Goal: Transaction & Acquisition: Purchase product/service

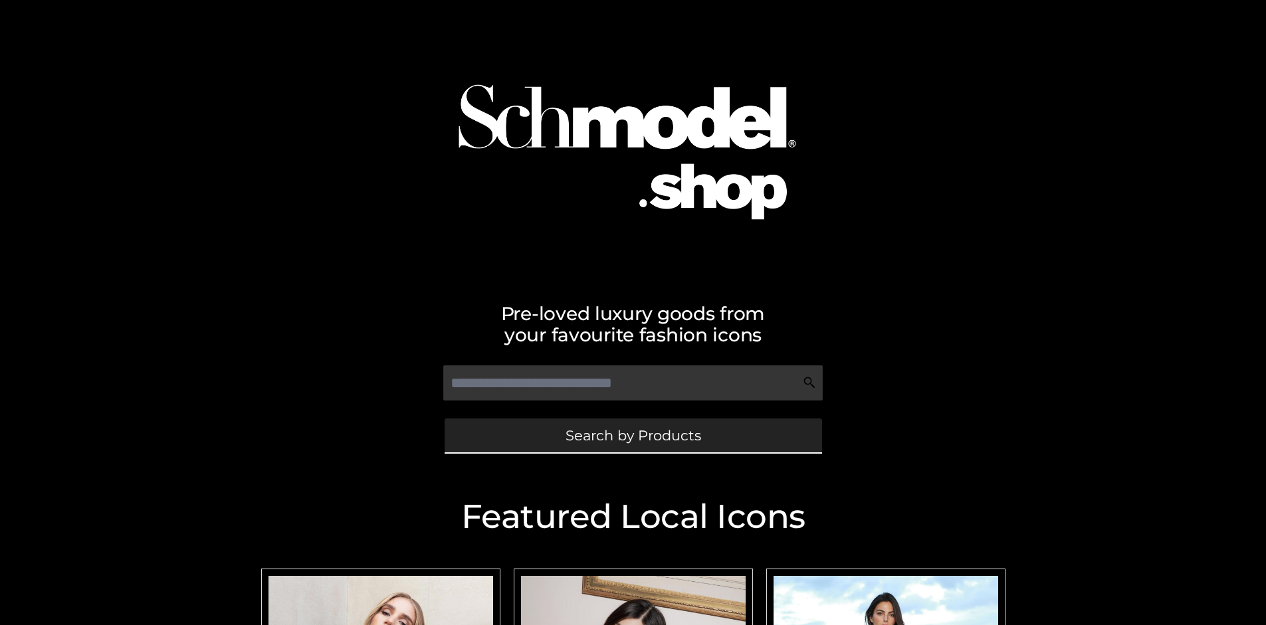
click at [633, 435] on span "Search by Products" at bounding box center [633, 436] width 136 height 14
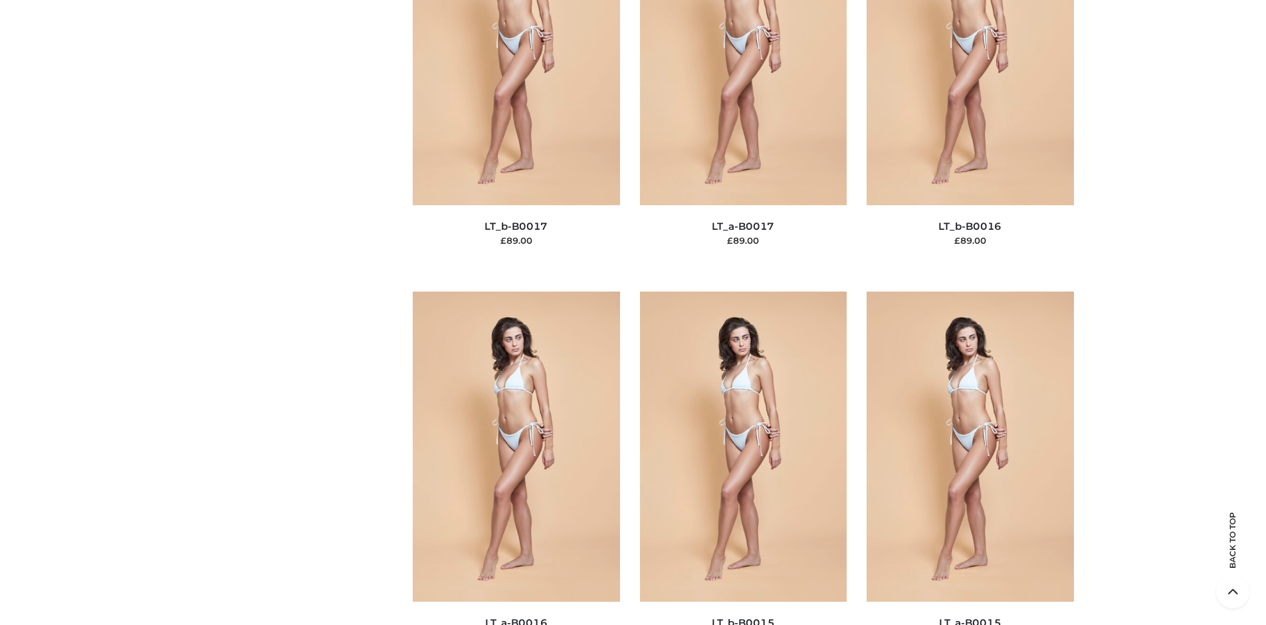
scroll to position [4459, 0]
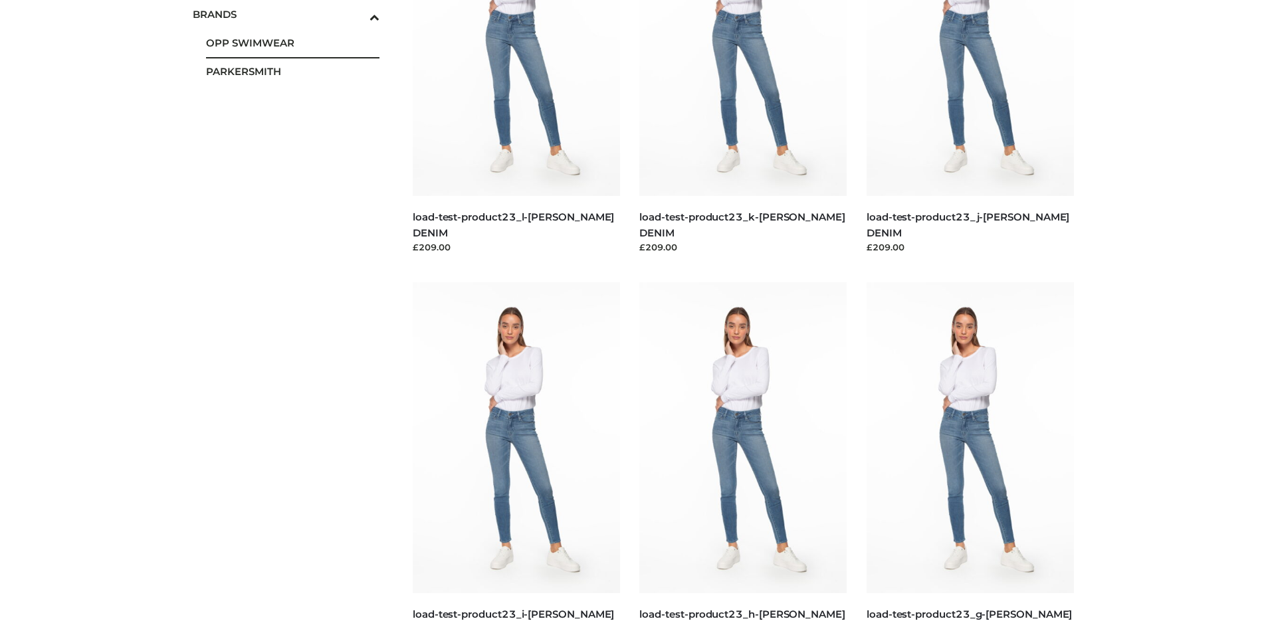
click at [292, 43] on span "OPP SWIMWEAR" at bounding box center [293, 42] width 174 height 15
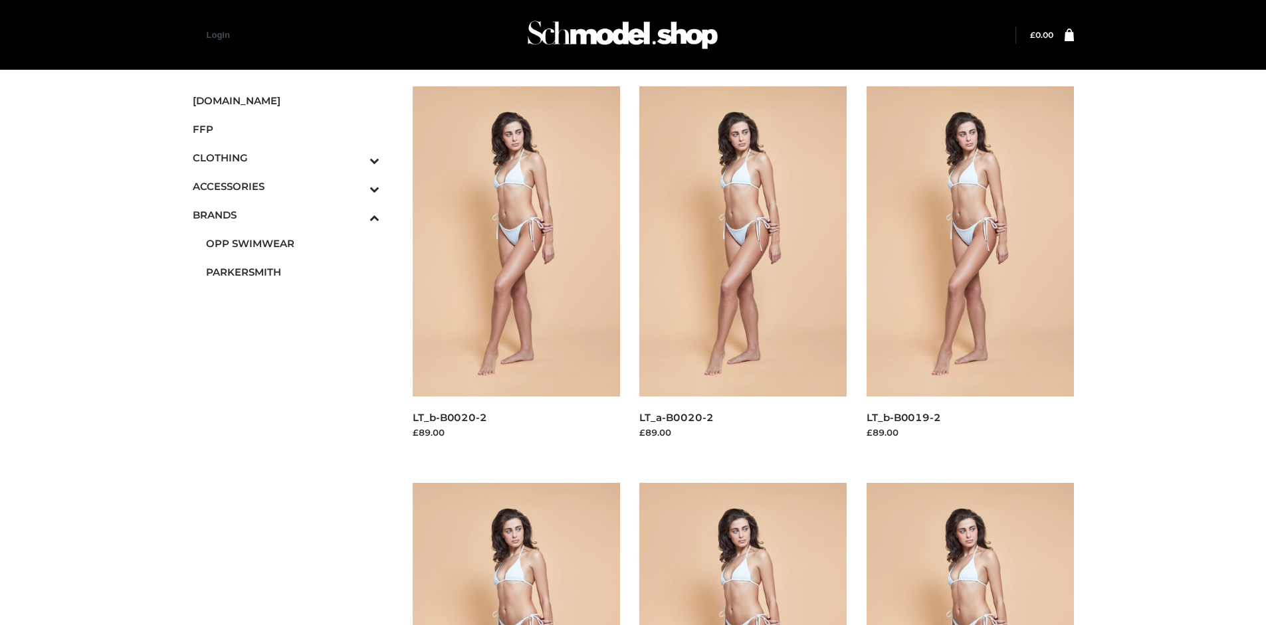
scroll to position [1022, 0]
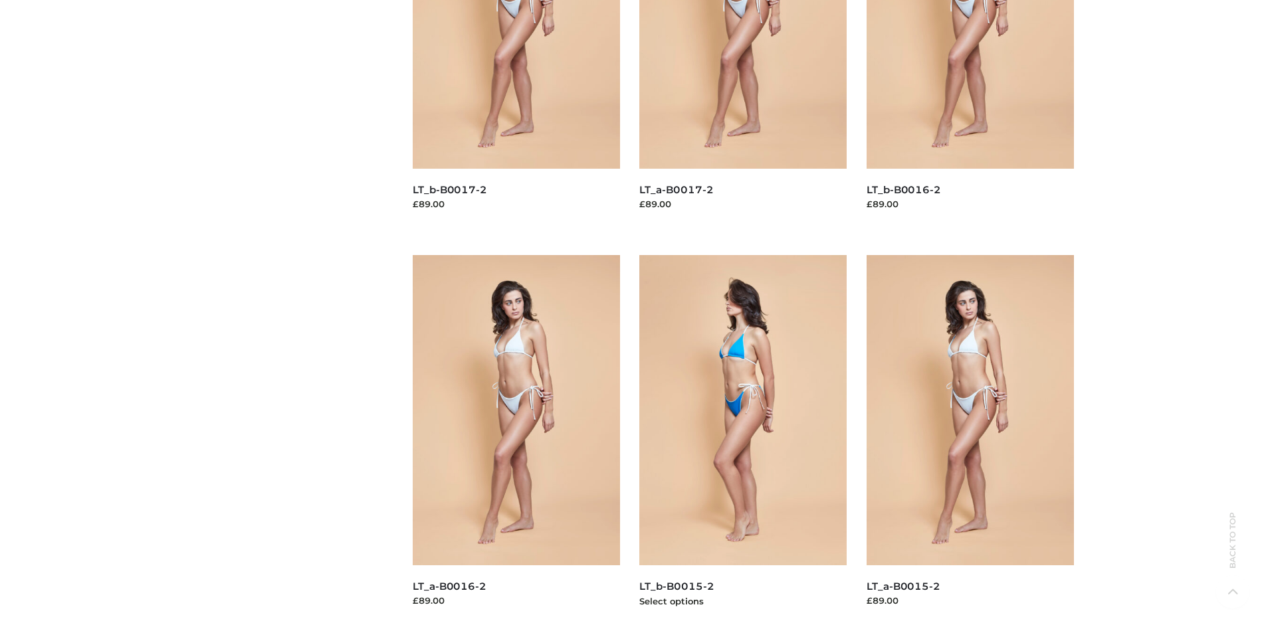
click at [743, 440] on img at bounding box center [742, 410] width 207 height 310
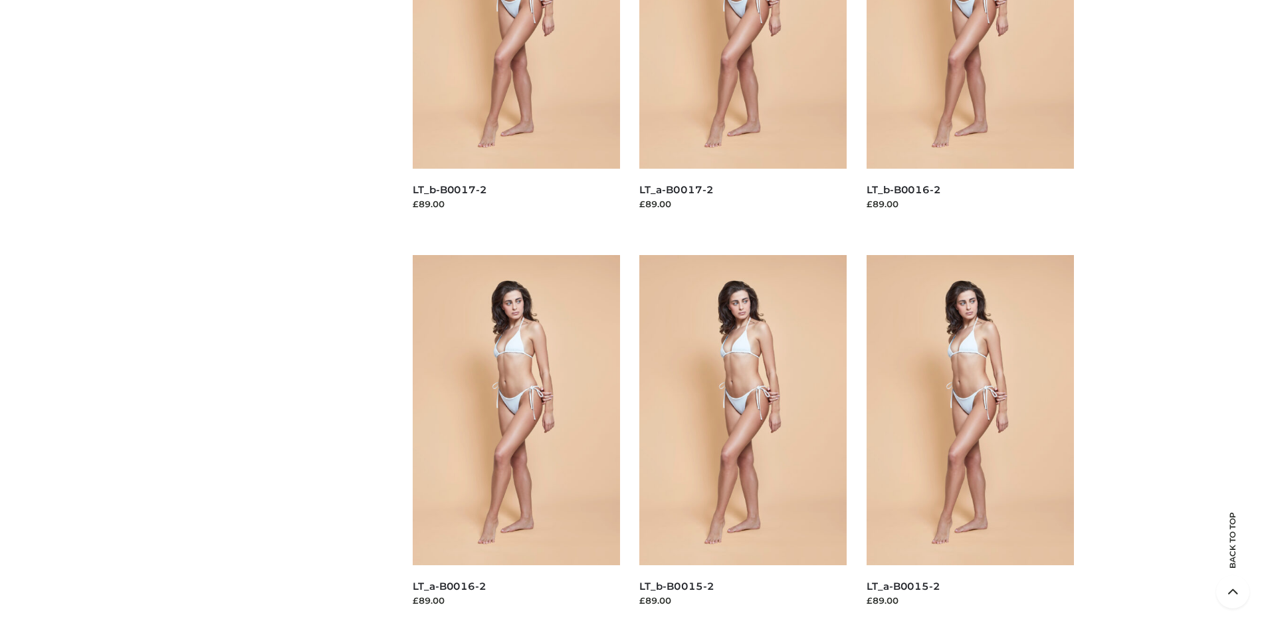
scroll to position [0, 0]
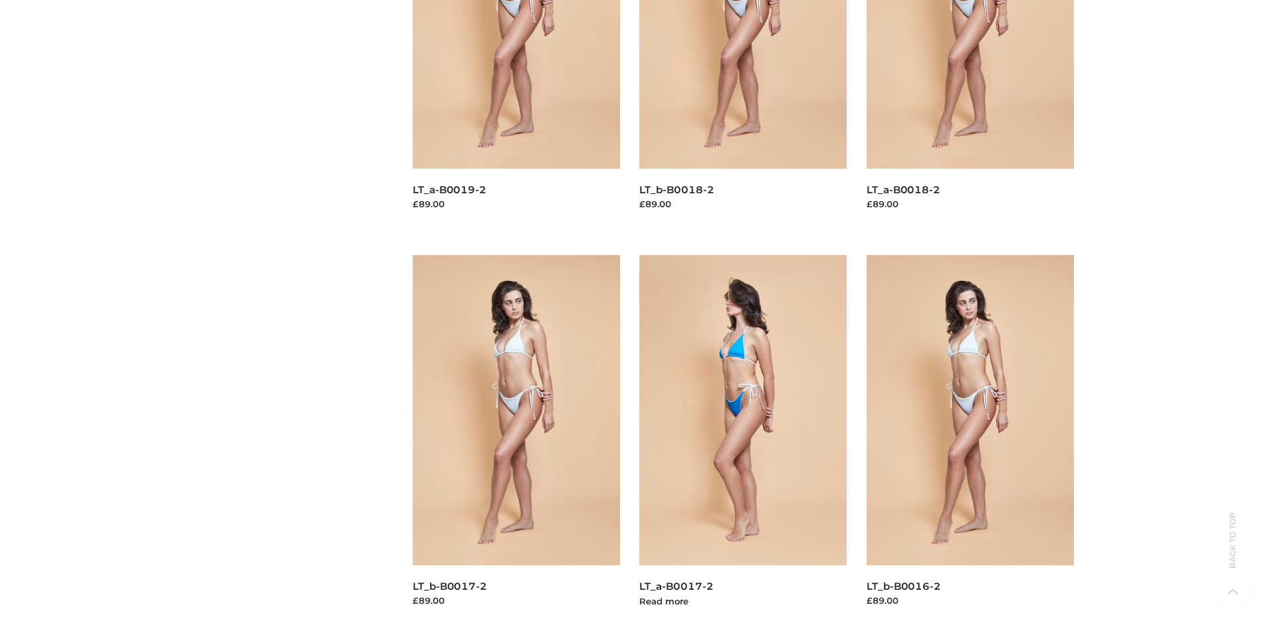
click at [743, 440] on img at bounding box center [742, 410] width 207 height 310
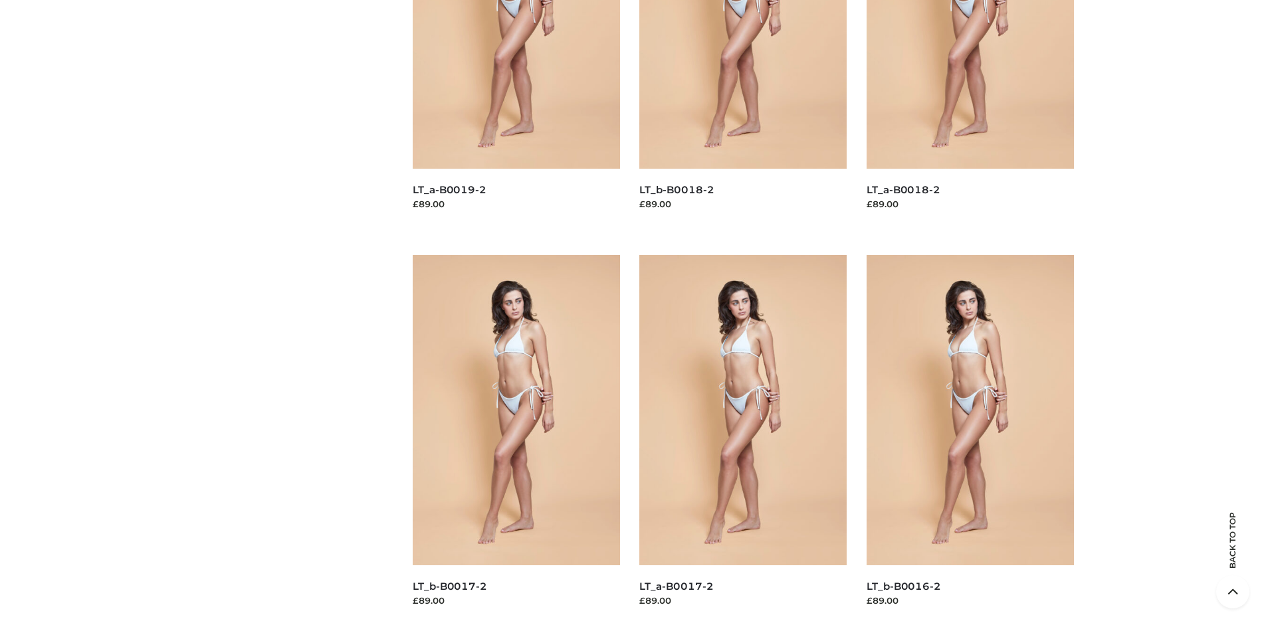
scroll to position [0, 0]
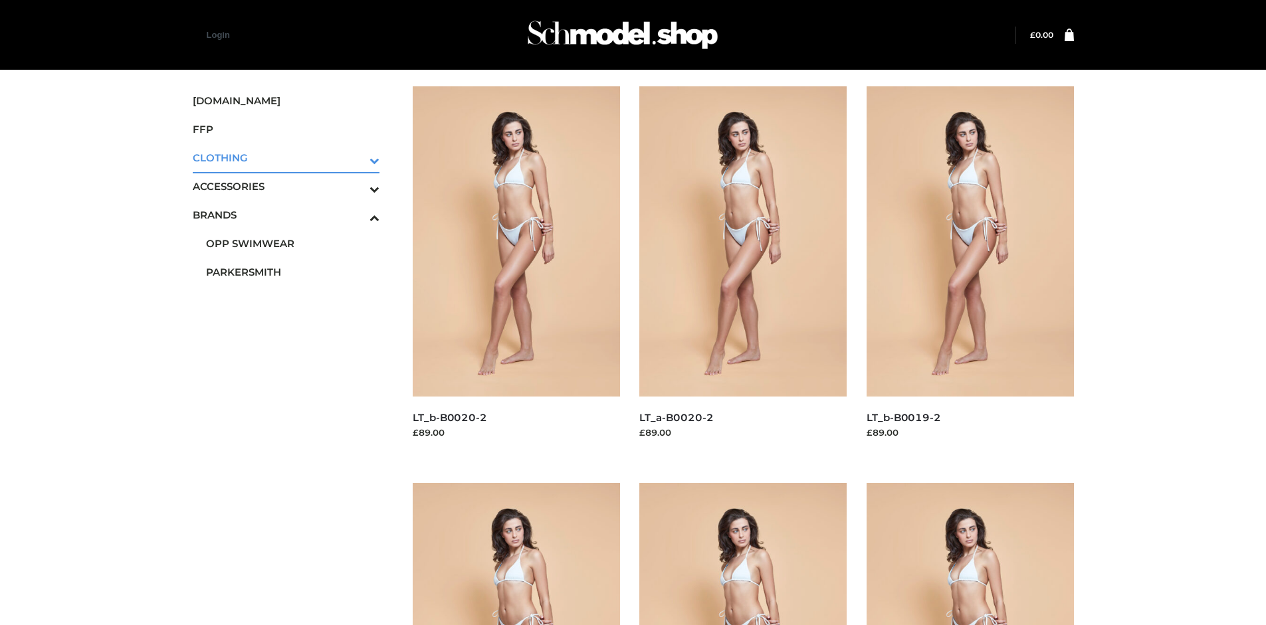
click at [356, 157] on icon "Toggle Submenu" at bounding box center [305, 160] width 149 height 15
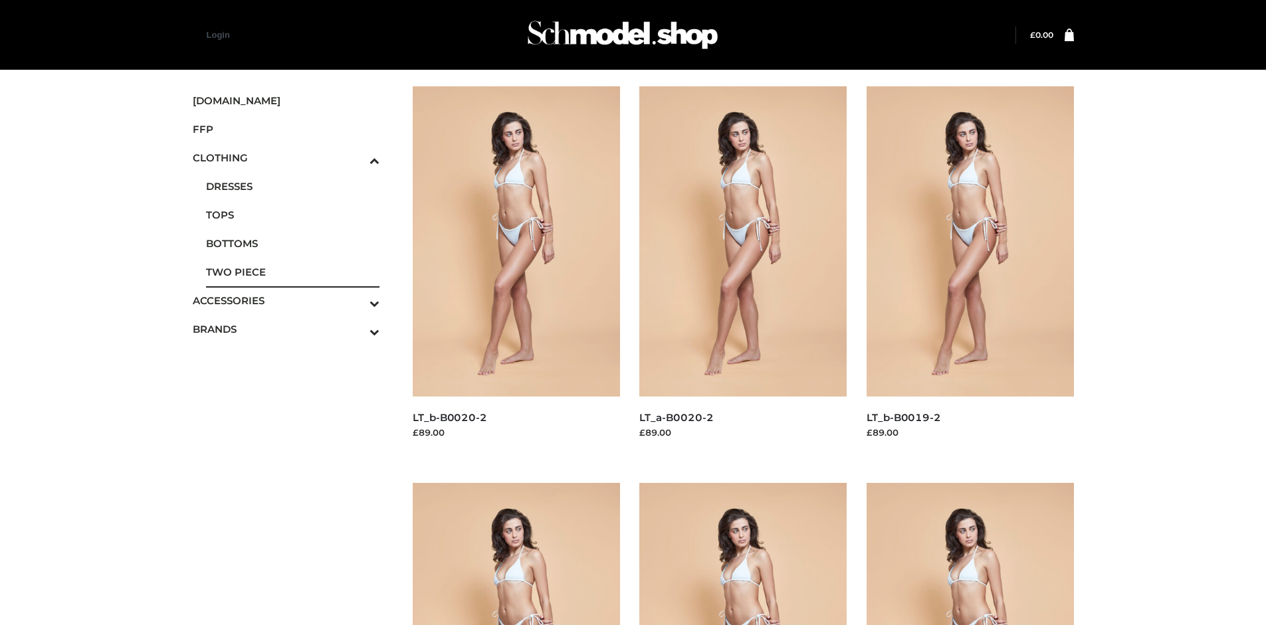
click at [292, 272] on span "TWO PIECE" at bounding box center [293, 271] width 174 height 15
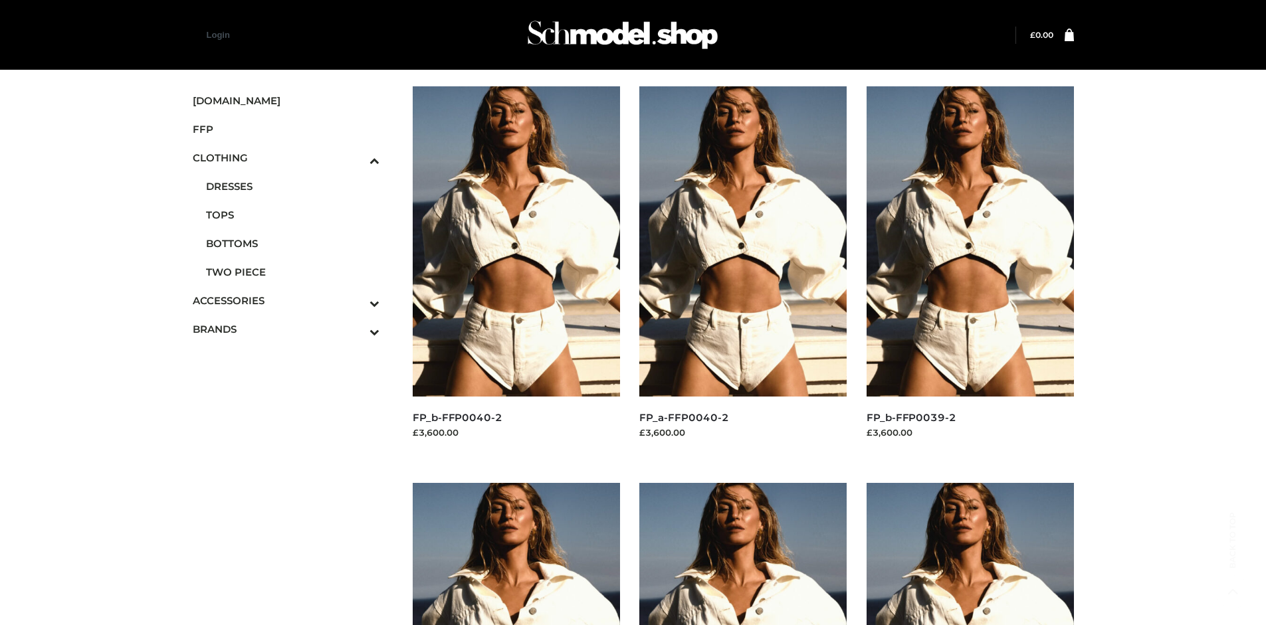
scroll to position [1022, 0]
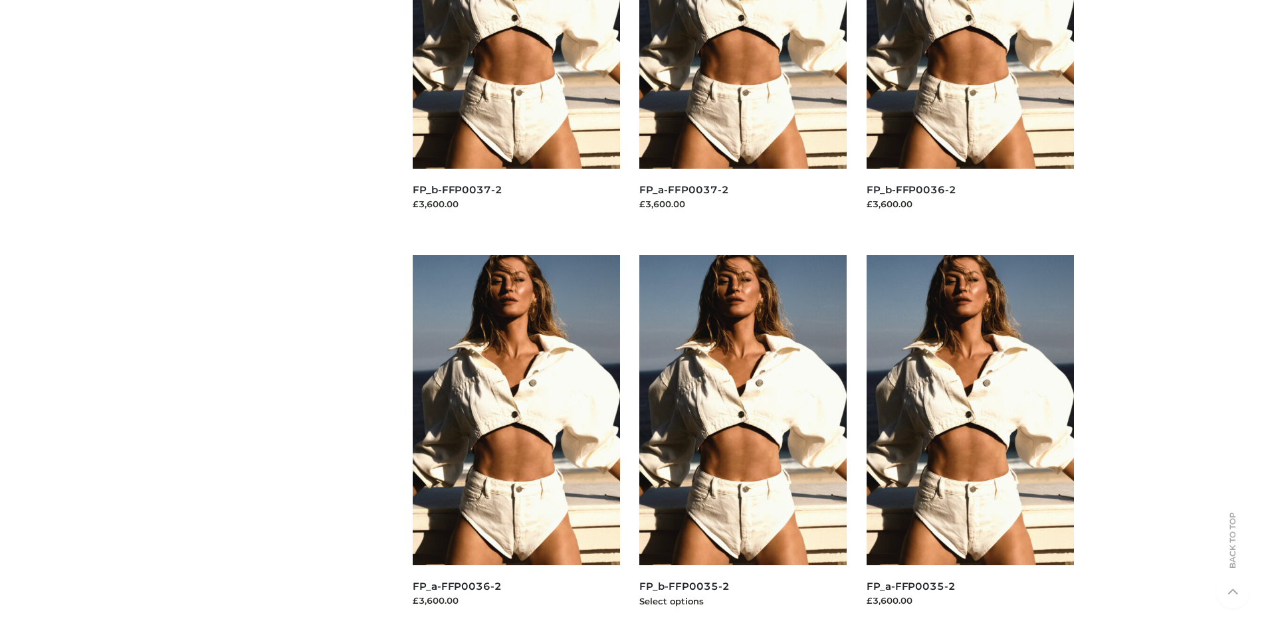
click at [743, 440] on img at bounding box center [742, 410] width 207 height 310
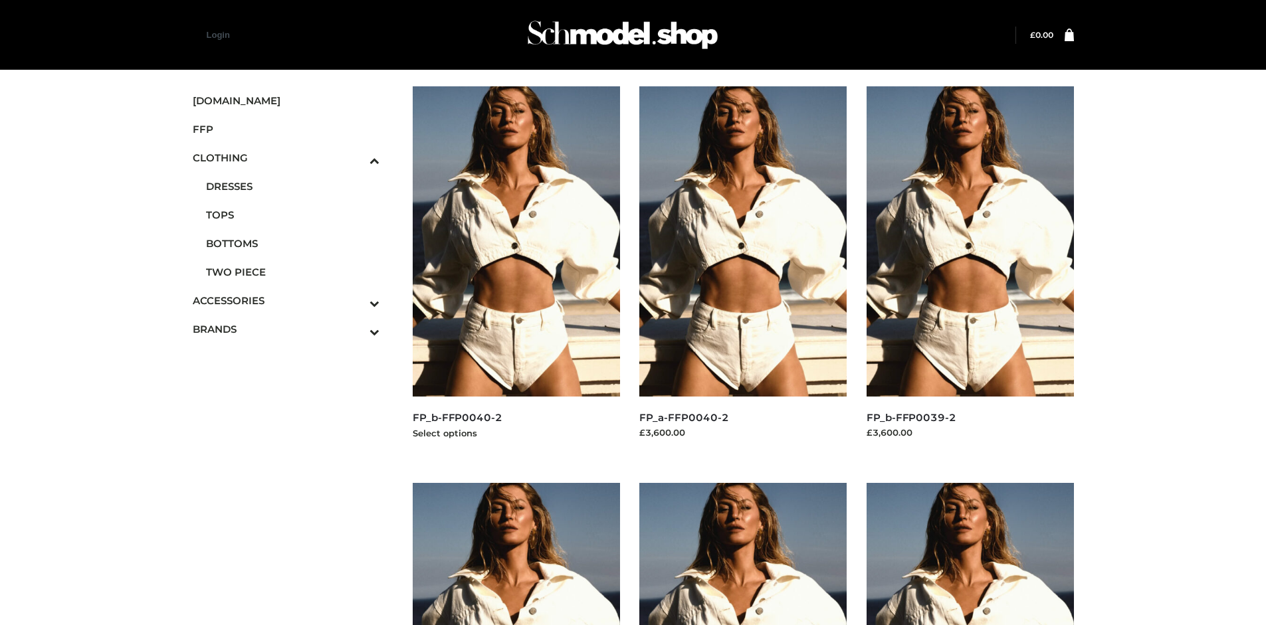
click at [516, 271] on img at bounding box center [516, 241] width 207 height 310
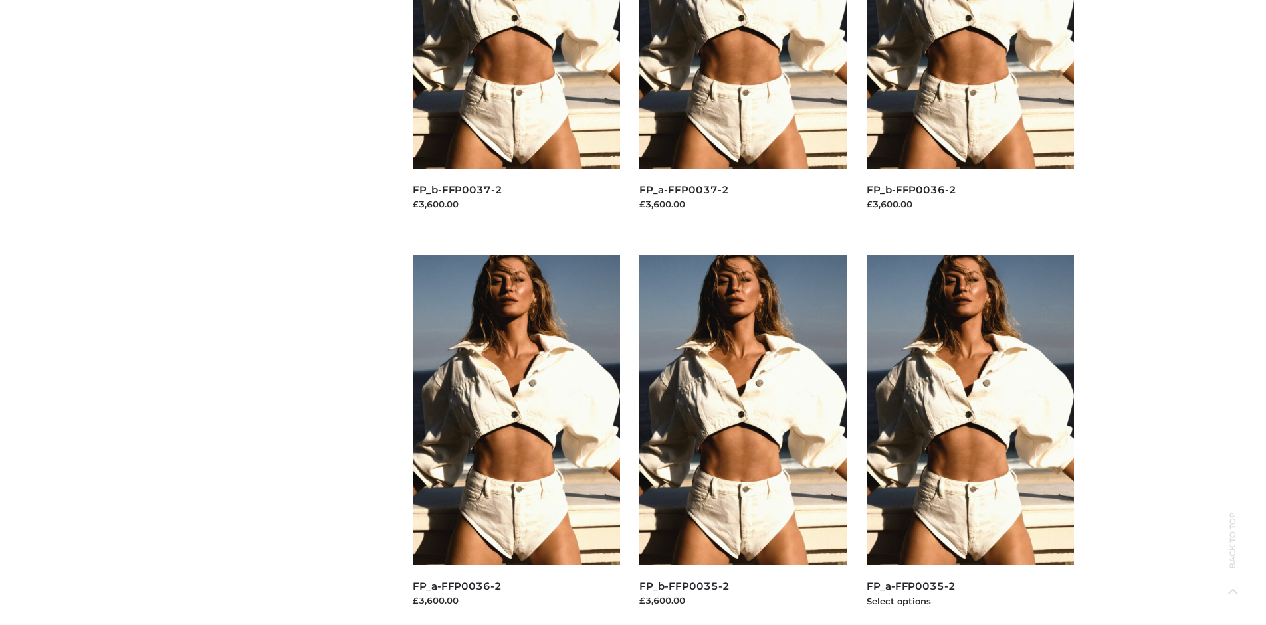
click at [969, 440] on img at bounding box center [969, 410] width 207 height 310
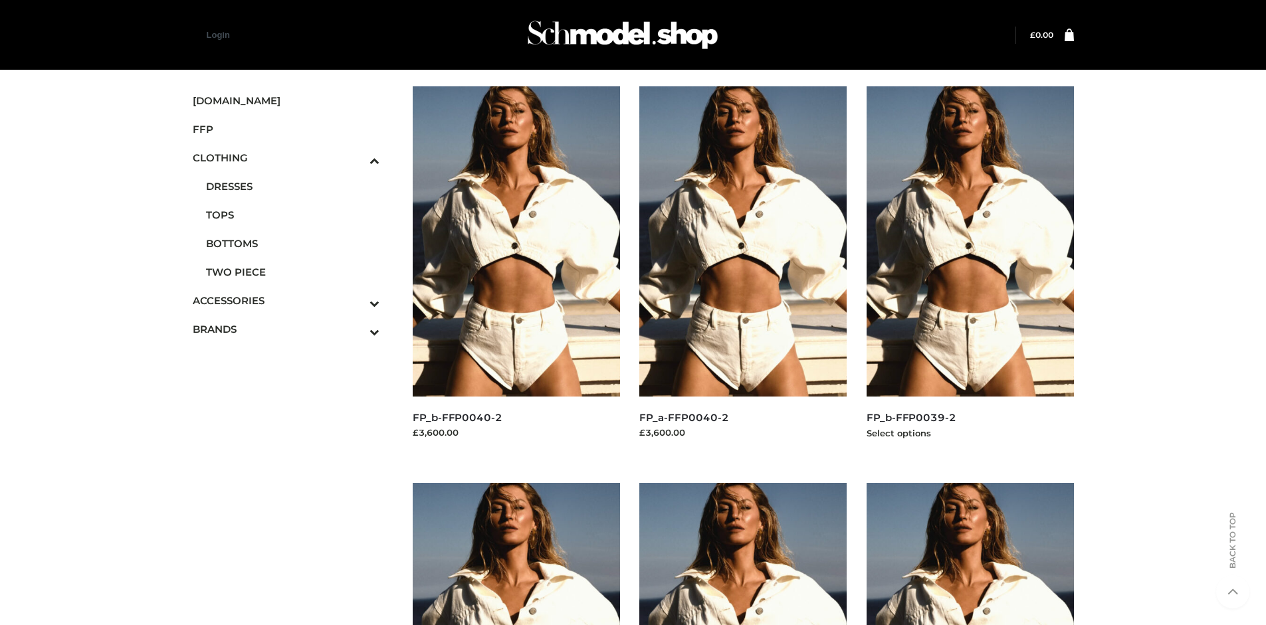
click at [969, 271] on img at bounding box center [969, 241] width 207 height 310
click at [286, 129] on span "FFP" at bounding box center [286, 129] width 187 height 15
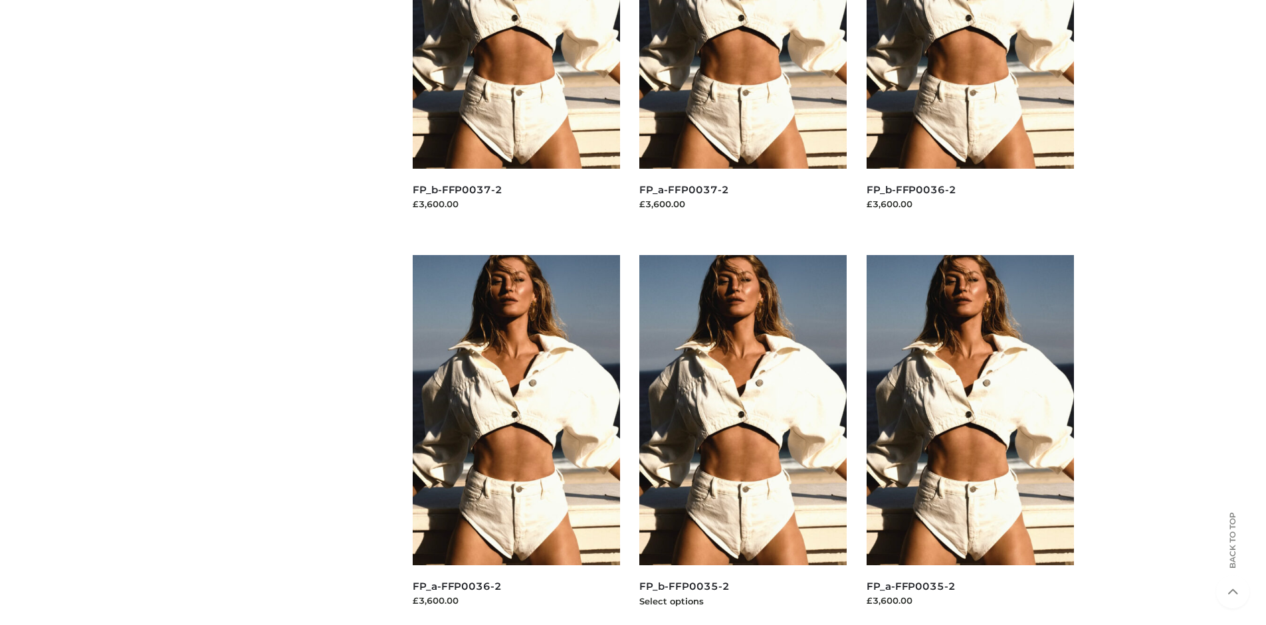
click at [743, 440] on img at bounding box center [742, 410] width 207 height 310
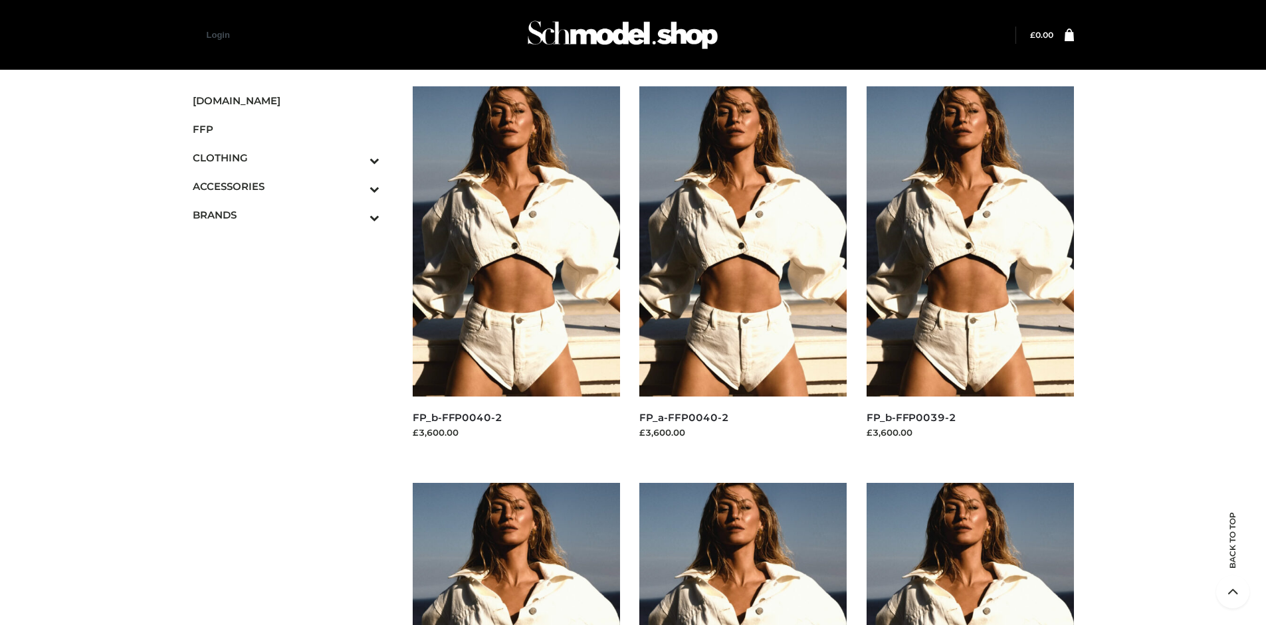
scroll to position [625, 0]
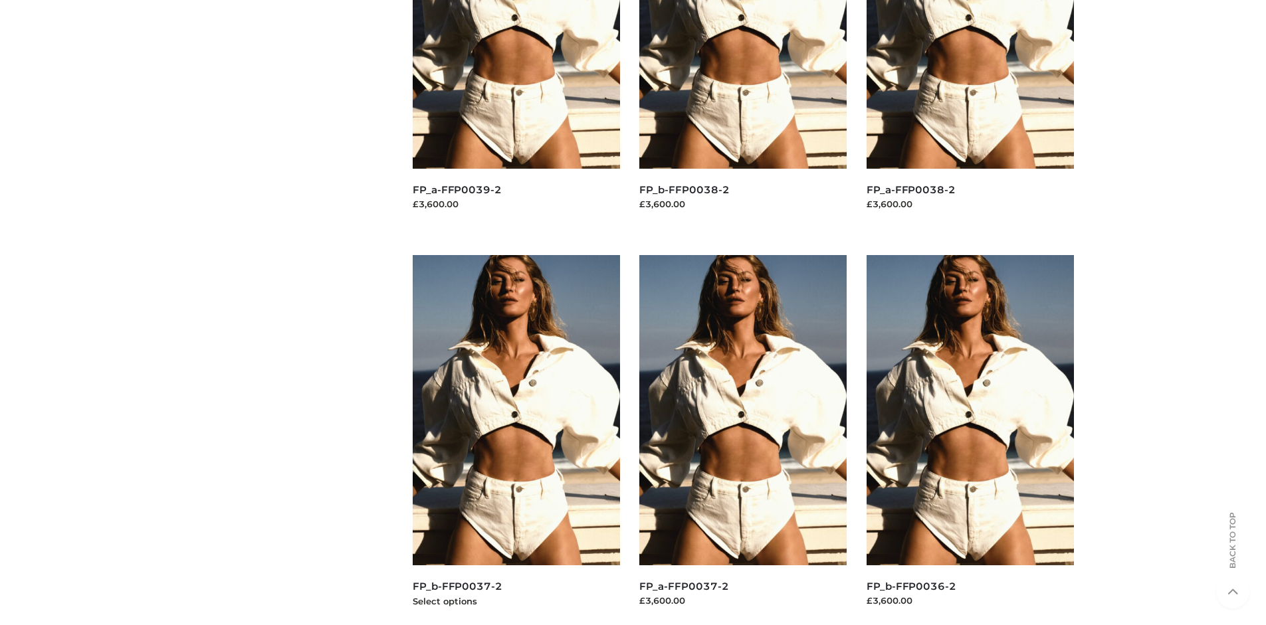
click at [516, 440] on img at bounding box center [516, 410] width 207 height 310
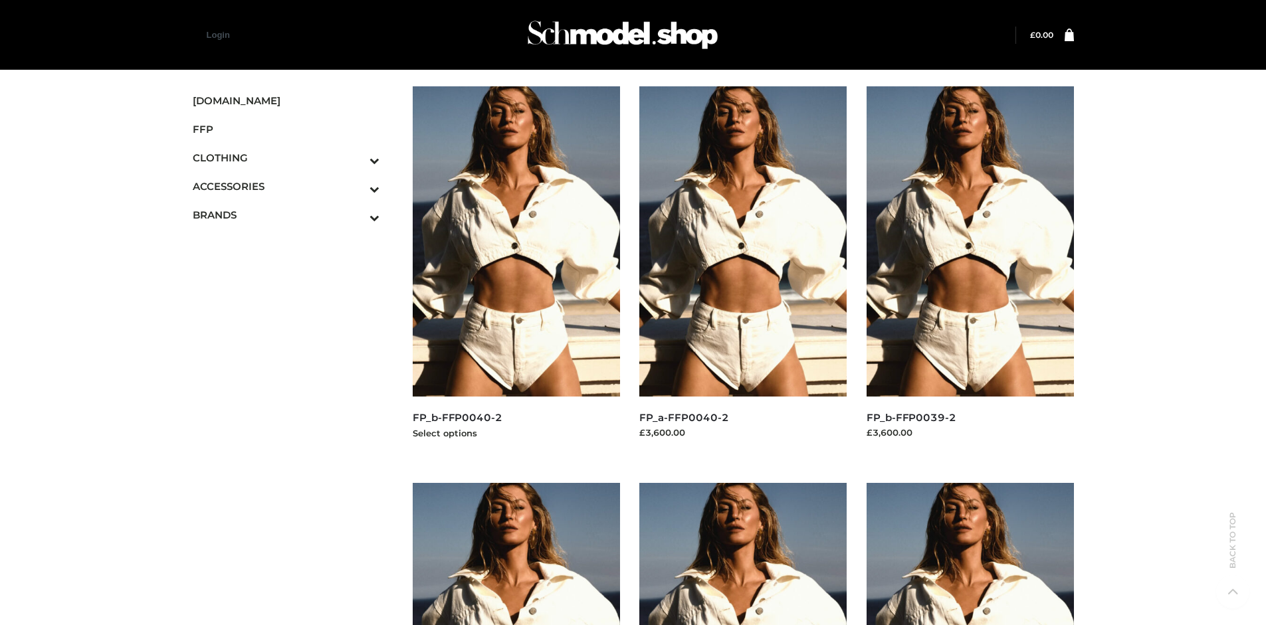
click at [516, 271] on img at bounding box center [516, 241] width 207 height 310
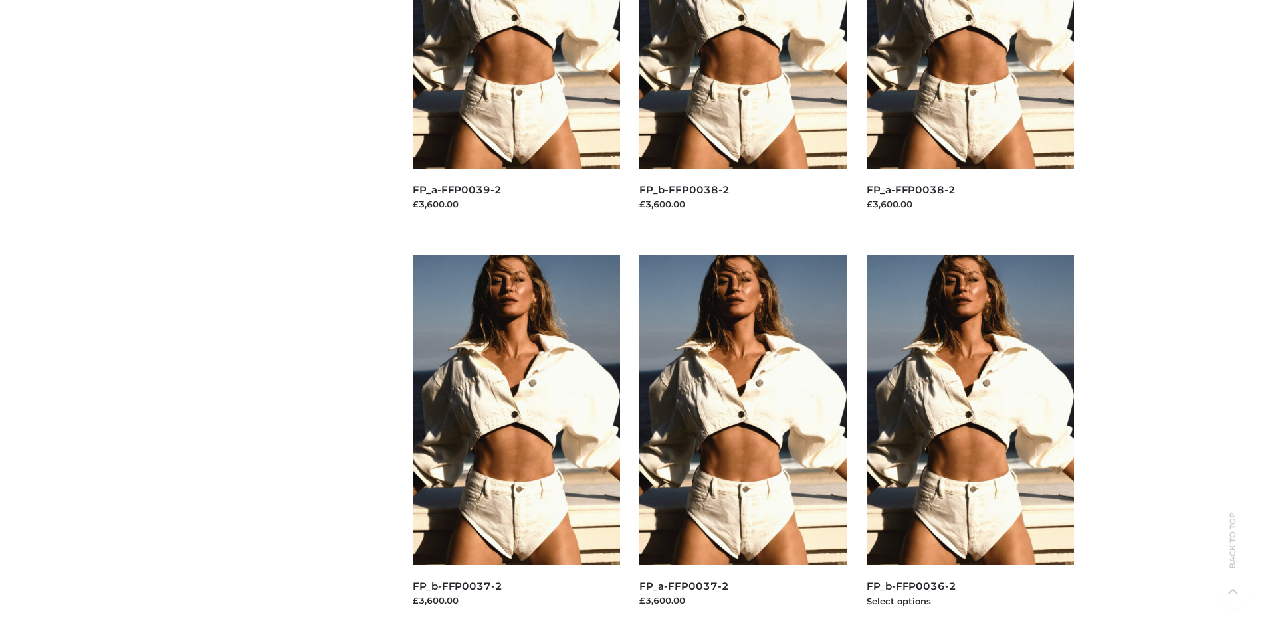
click at [969, 440] on img at bounding box center [969, 410] width 207 height 310
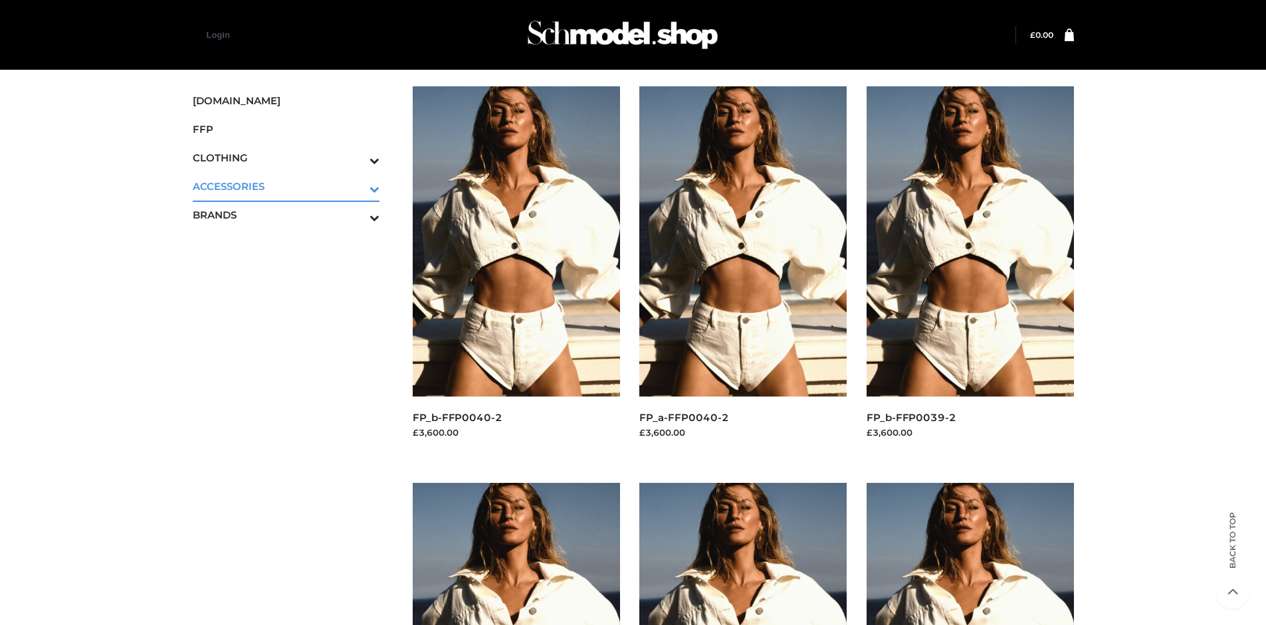
click at [356, 186] on icon "Toggle Submenu" at bounding box center [305, 188] width 149 height 15
click at [292, 243] on span "JEWELRY" at bounding box center [293, 243] width 174 height 15
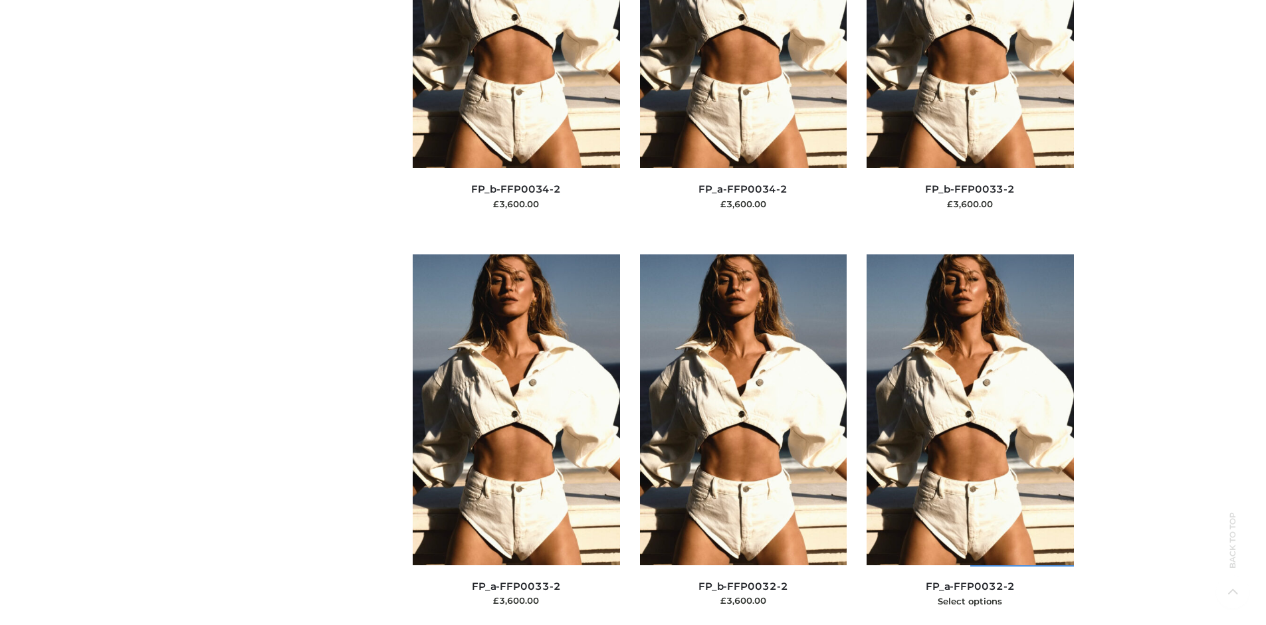
click at [969, 439] on img at bounding box center [969, 409] width 207 height 310
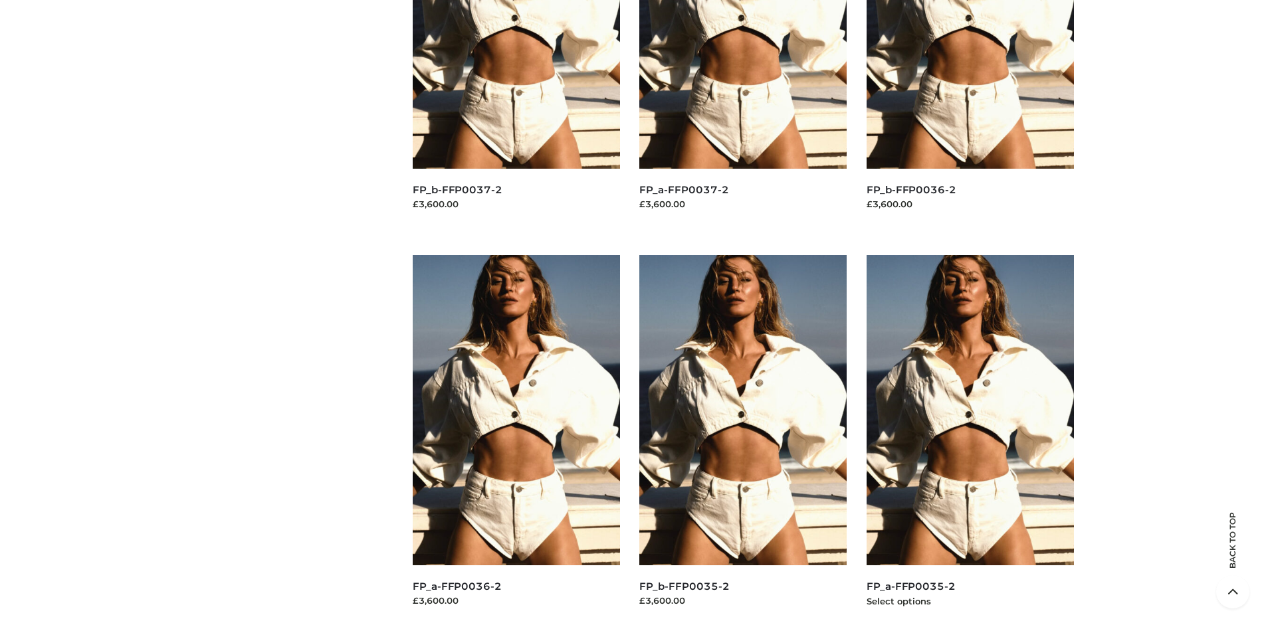
click at [969, 440] on img at bounding box center [969, 410] width 207 height 310
click at [743, 440] on img at bounding box center [742, 410] width 207 height 310
